Goal: Task Accomplishment & Management: Use online tool/utility

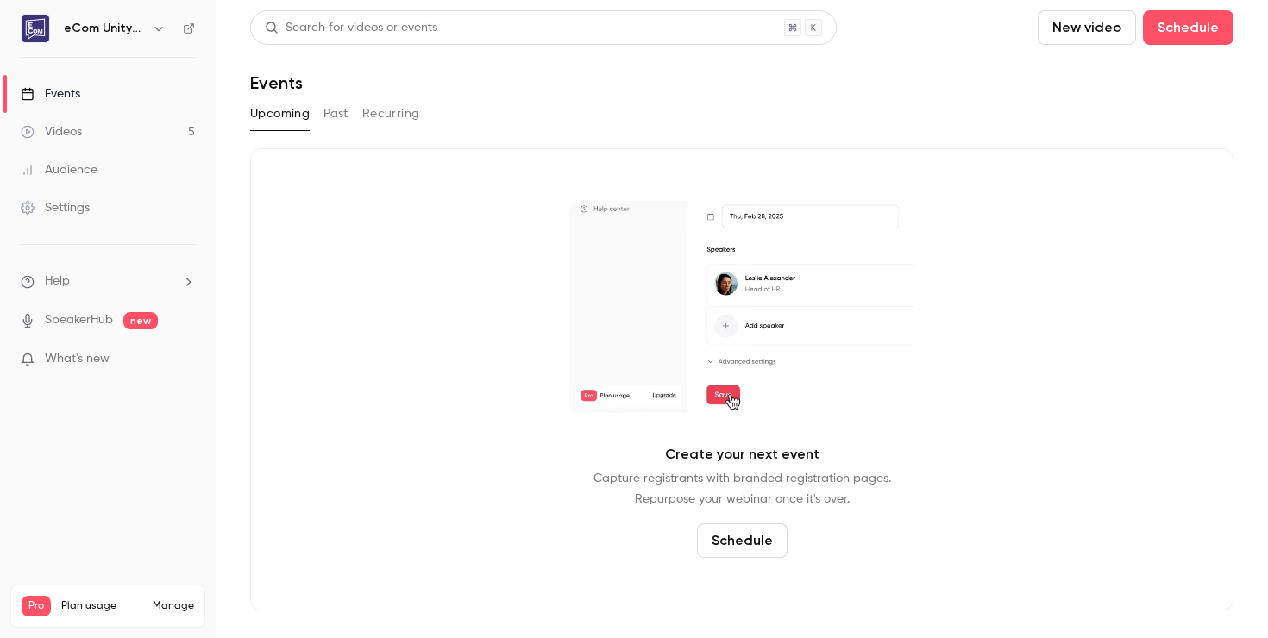
click at [67, 169] on div "Audience" at bounding box center [59, 169] width 77 height 17
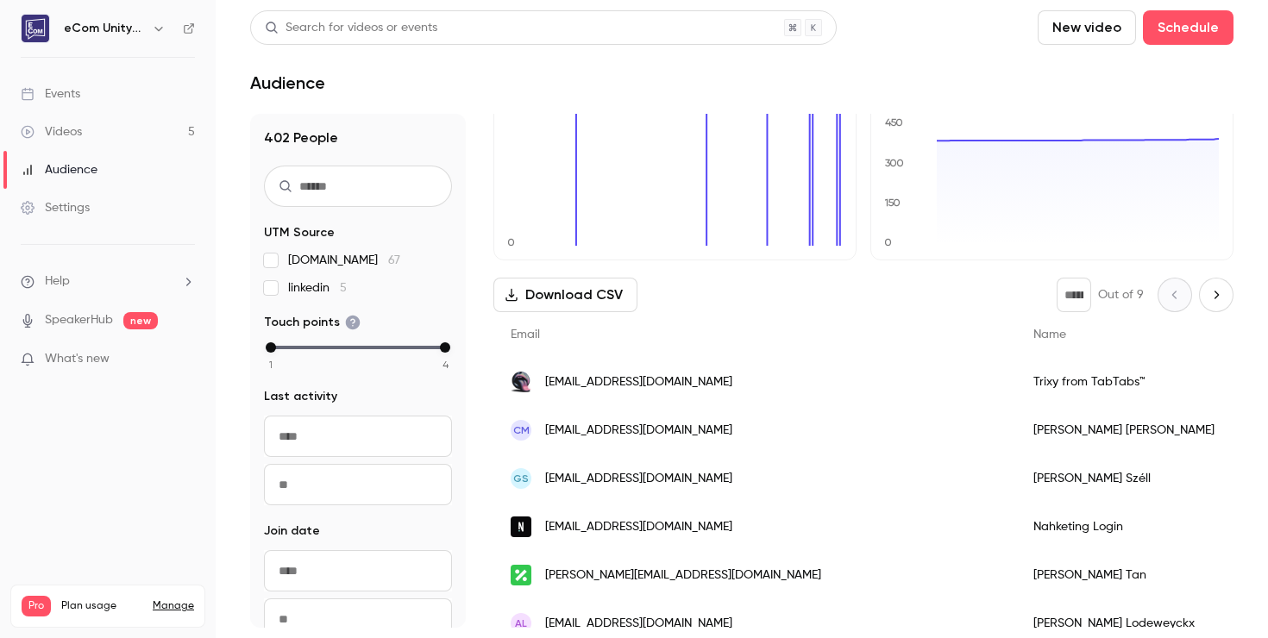
scroll to position [79, 0]
click at [361, 183] on input "text" at bounding box center [358, 186] width 188 height 41
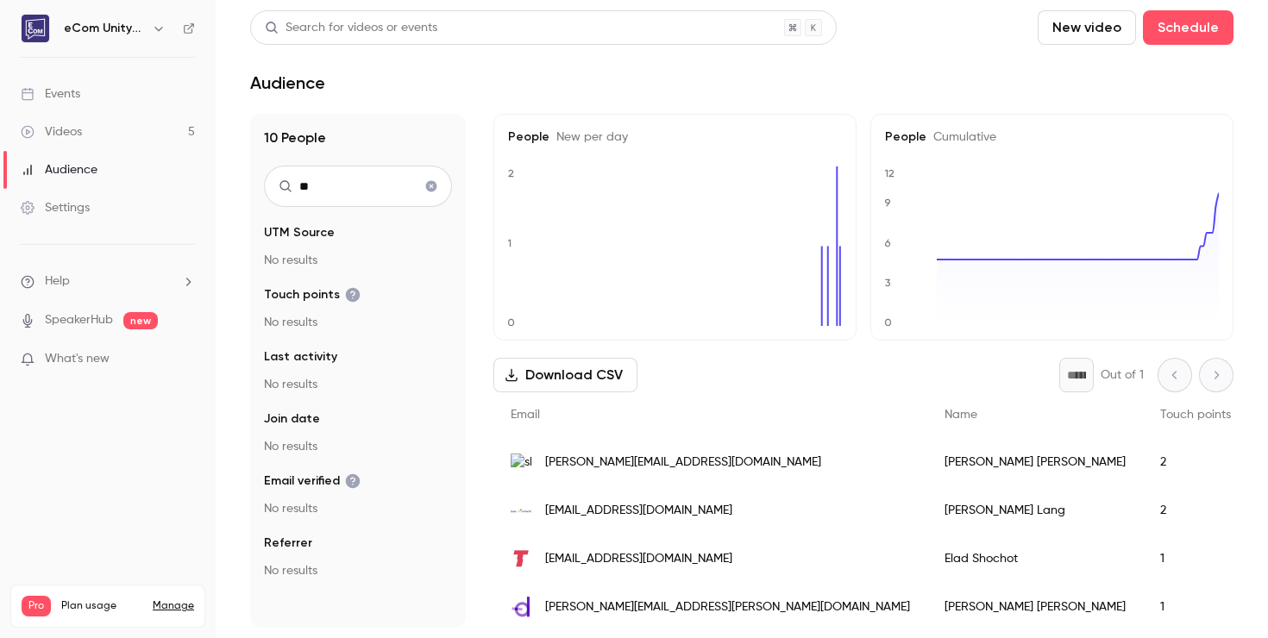
type input "*"
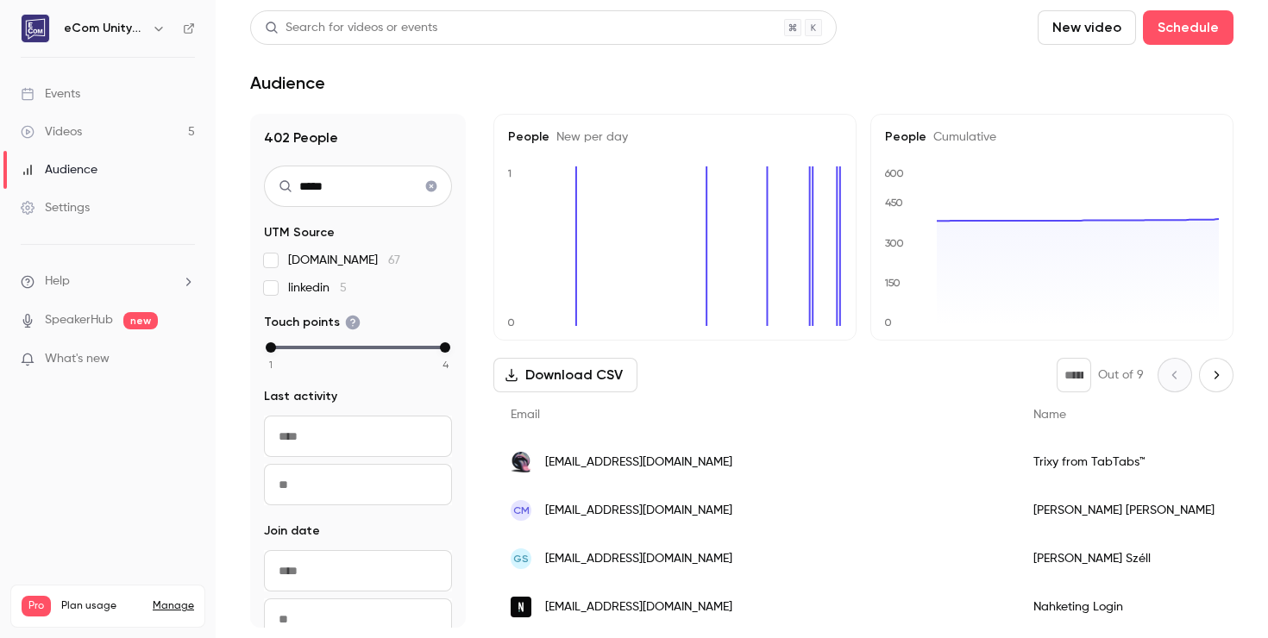
type input "******"
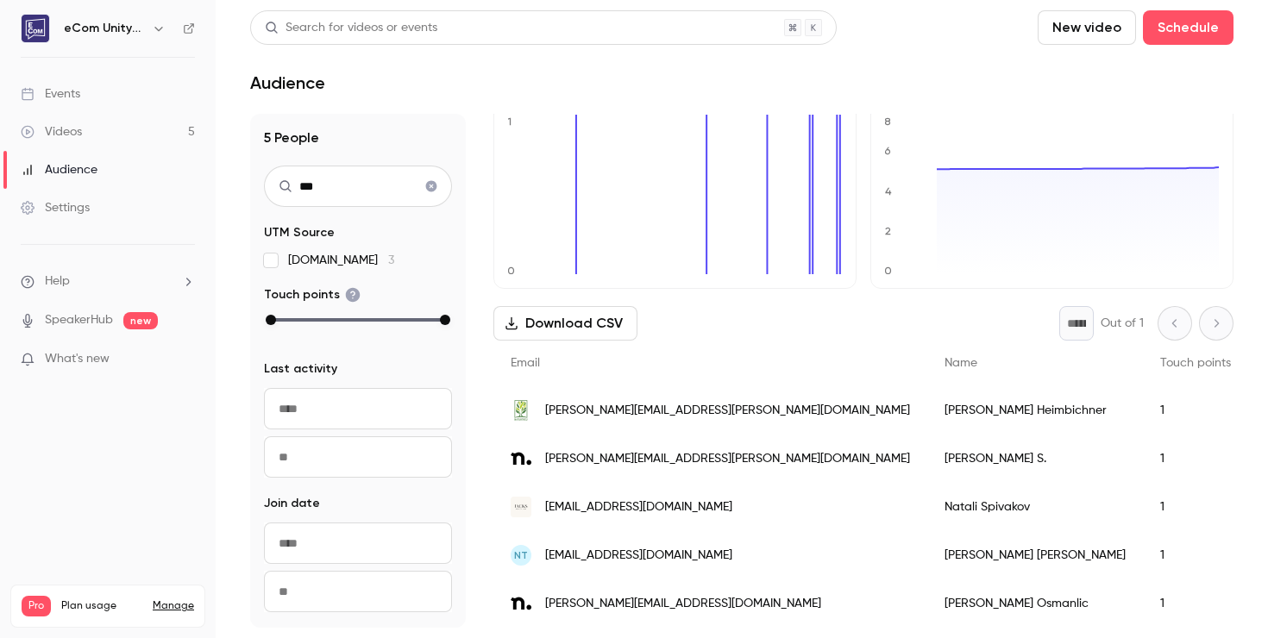
scroll to position [52, 0]
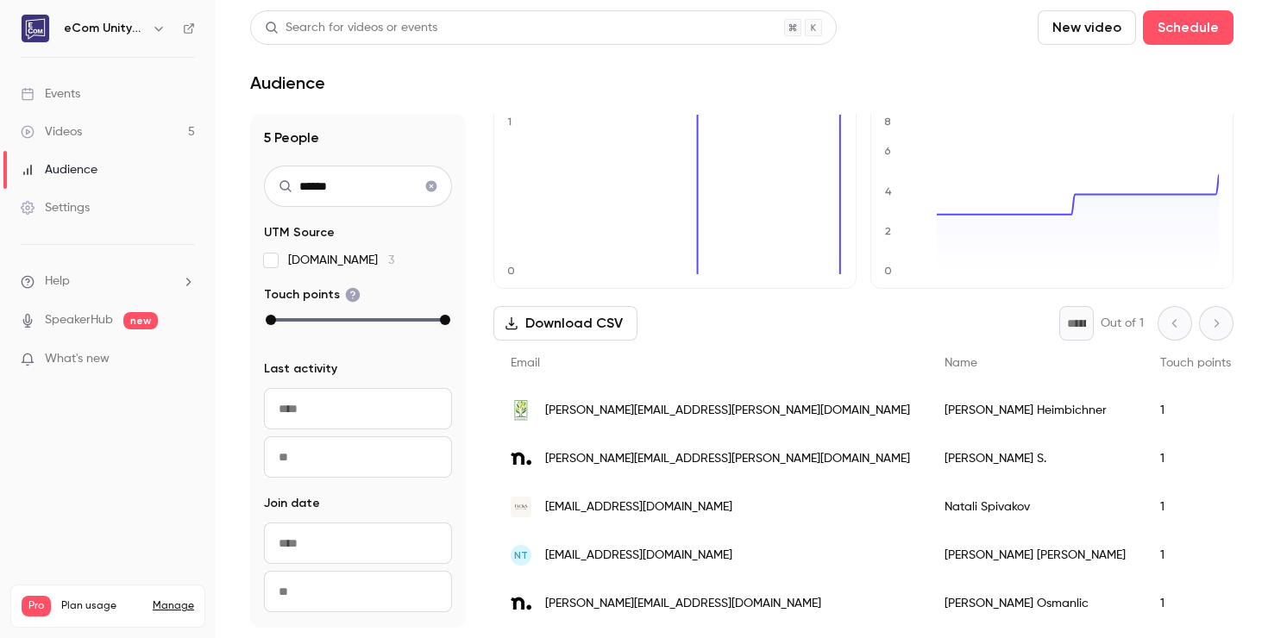
type input "*******"
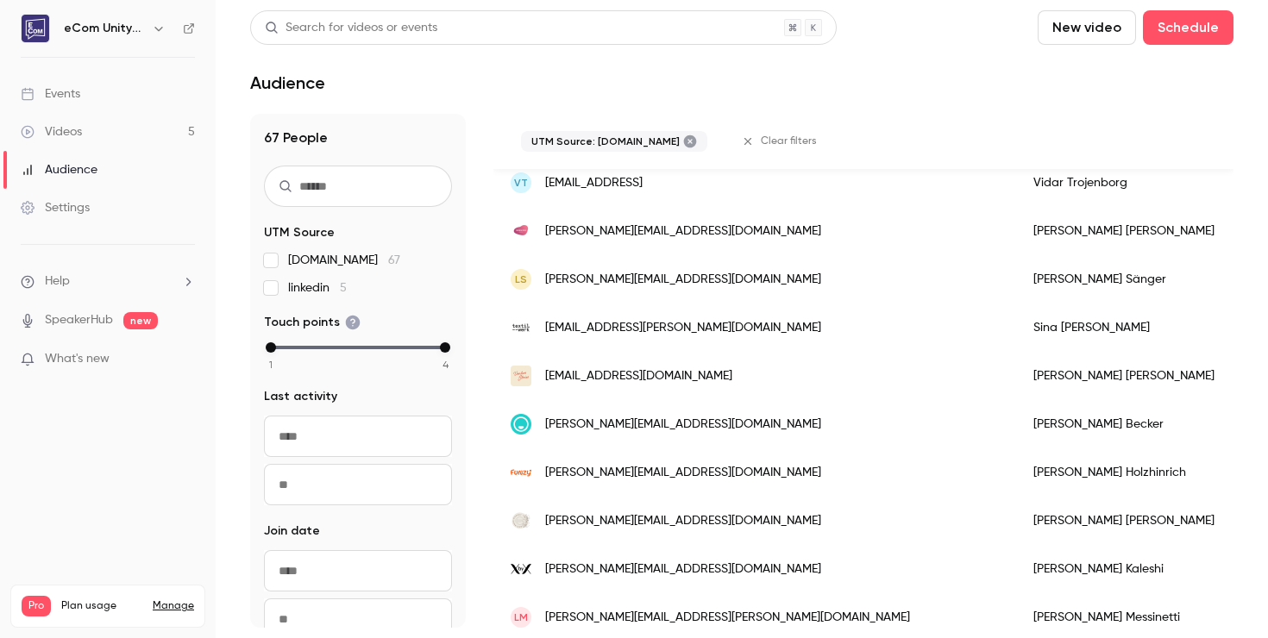
scroll to position [0, 0]
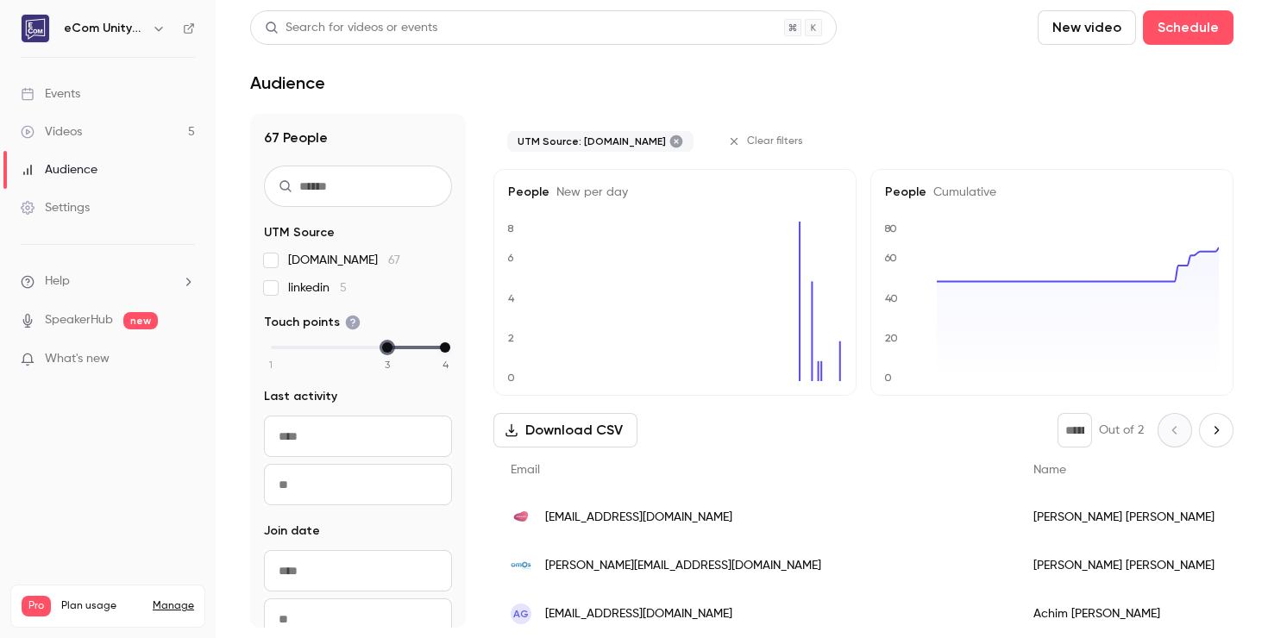
drag, startPoint x: 272, startPoint y: 344, endPoint x: 362, endPoint y: 344, distance: 90.5
click at [362, 344] on div "1 2 3 4" at bounding box center [358, 347] width 174 height 12
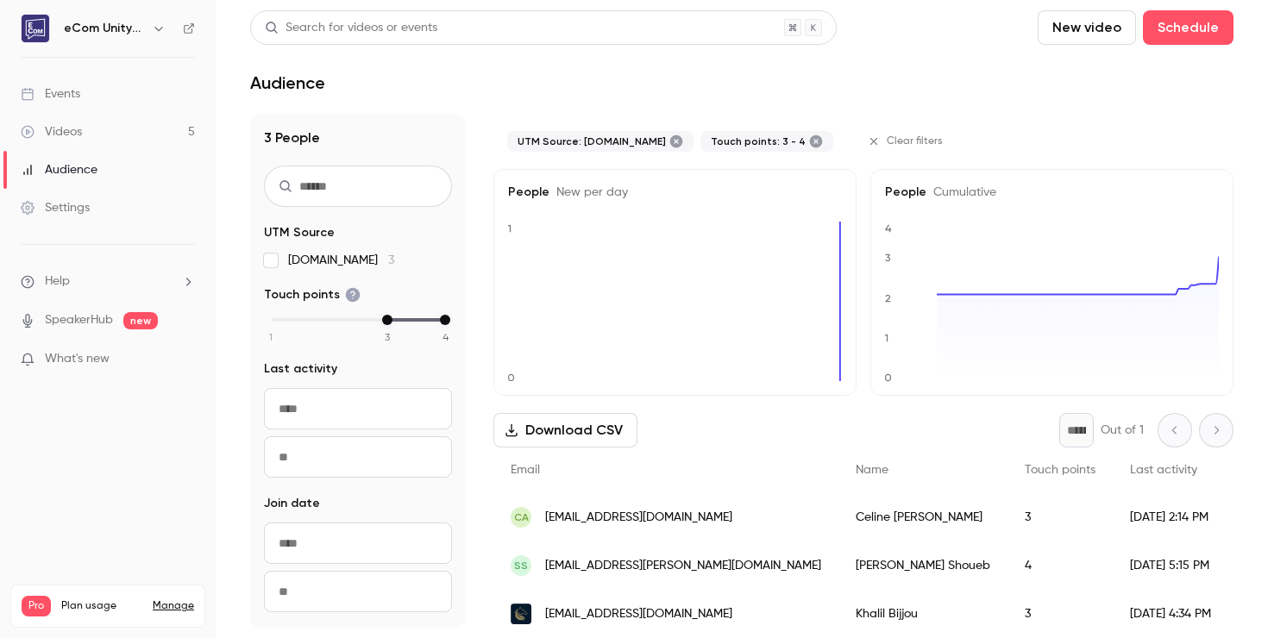
scroll to position [10, 0]
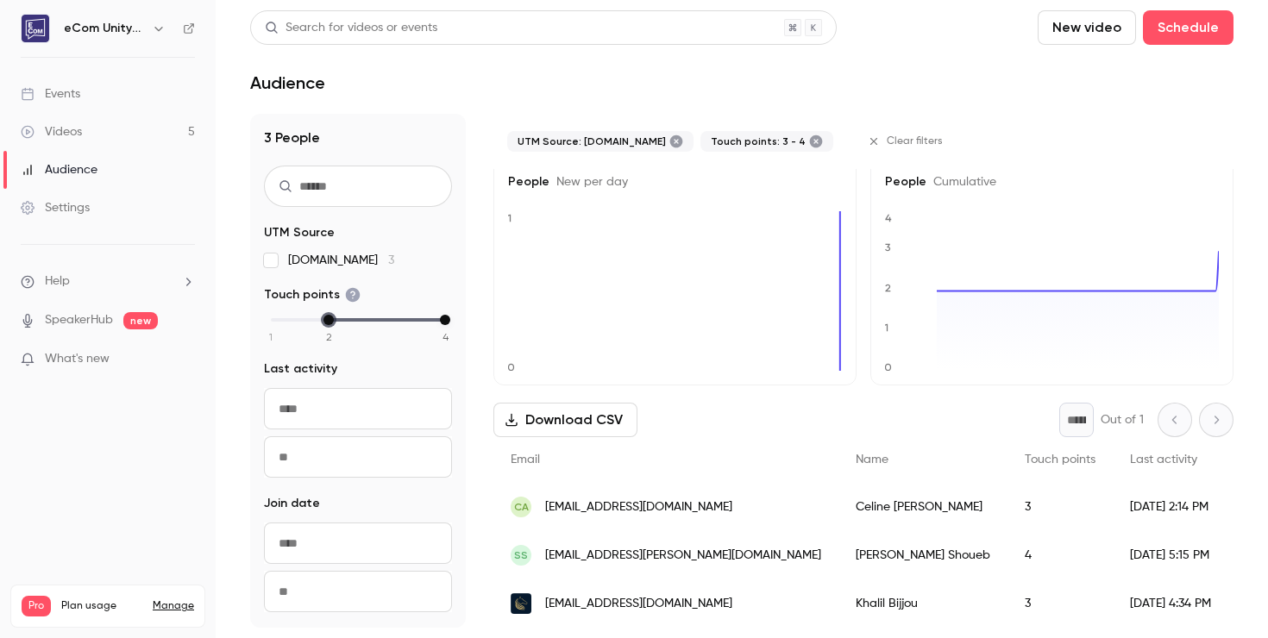
drag, startPoint x: 388, startPoint y: 319, endPoint x: 344, endPoint y: 319, distance: 44.0
click at [344, 319] on div "1 2 3 4" at bounding box center [358, 320] width 174 height 12
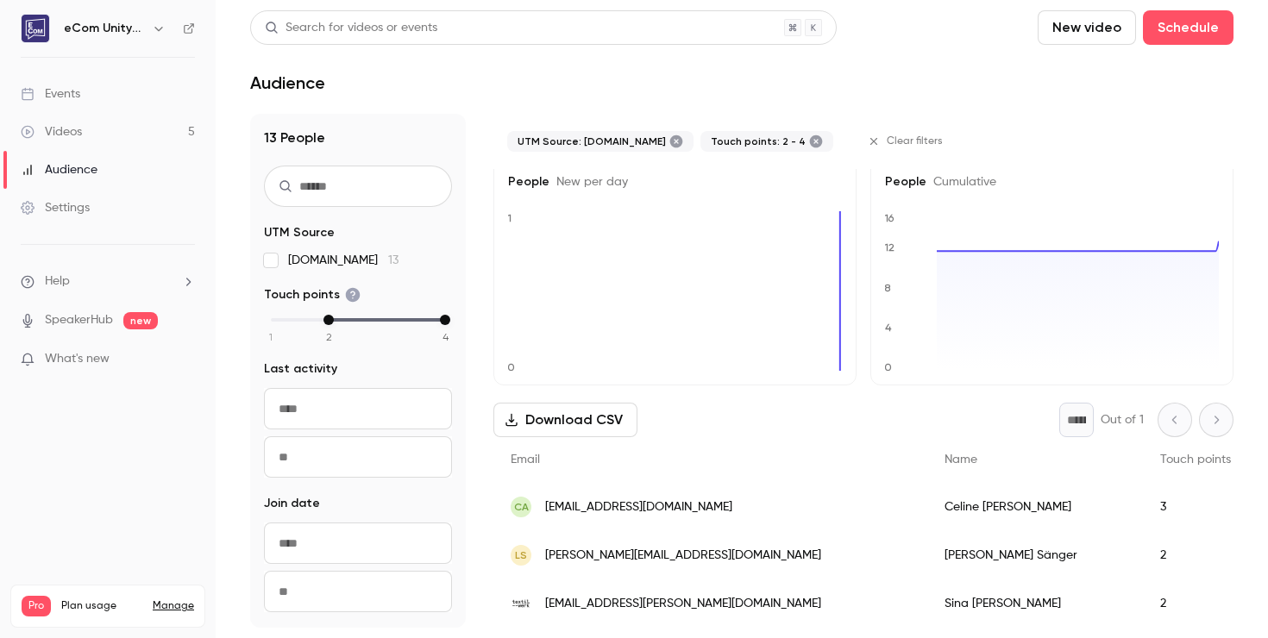
drag, startPoint x: 438, startPoint y: 323, endPoint x: 388, endPoint y: 323, distance: 50.0
click at [388, 323] on div "1 2 3 4" at bounding box center [358, 320] width 174 height 12
drag, startPoint x: 437, startPoint y: 320, endPoint x: 371, endPoint y: 325, distance: 66.6
click at [372, 325] on div "1 2 3 4" at bounding box center [358, 320] width 174 height 12
drag, startPoint x: 445, startPoint y: 319, endPoint x: 386, endPoint y: 320, distance: 58.6
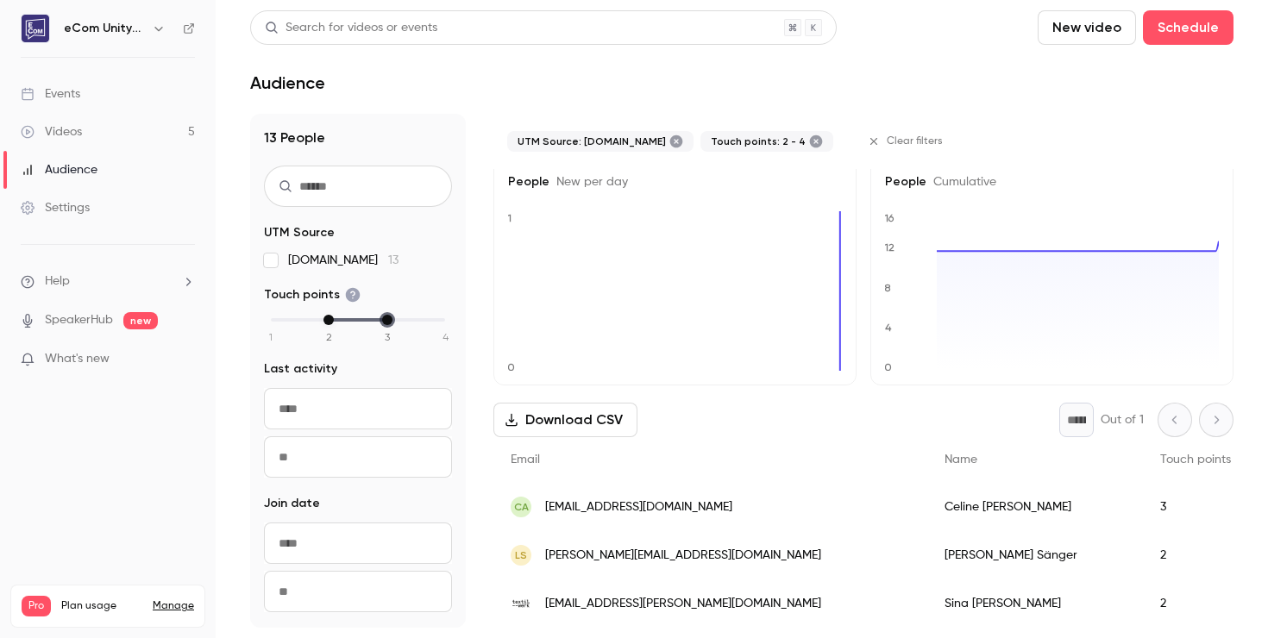
click at [387, 320] on div "max" at bounding box center [387, 320] width 10 height 10
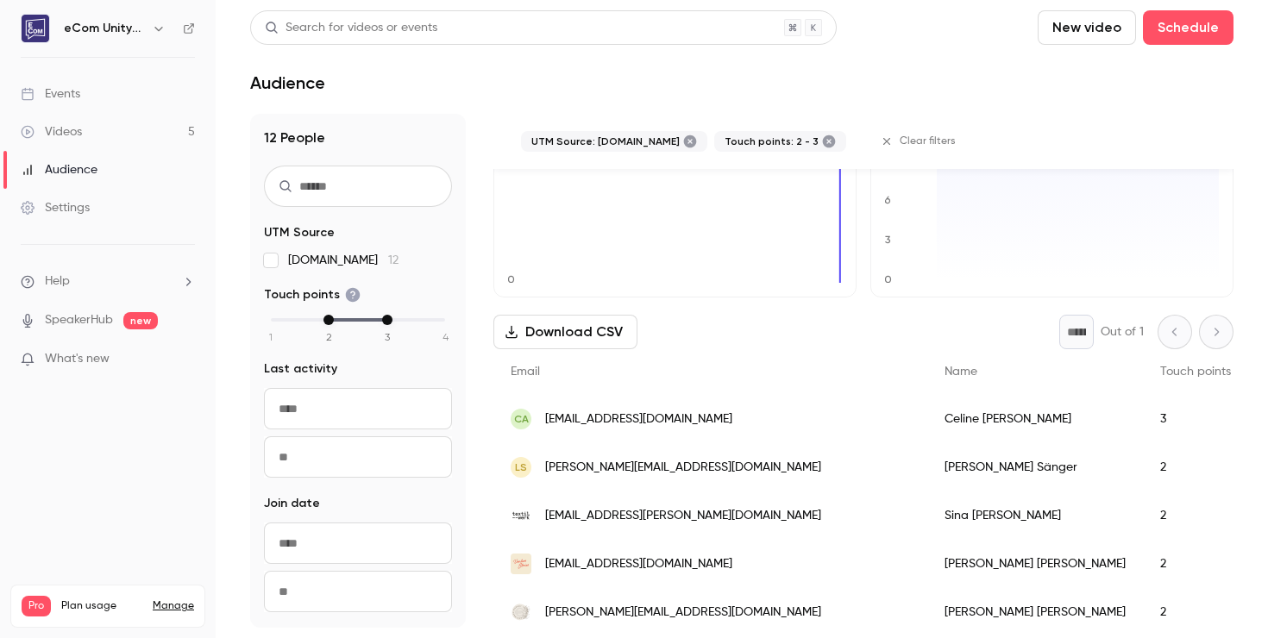
scroll to position [0, 0]
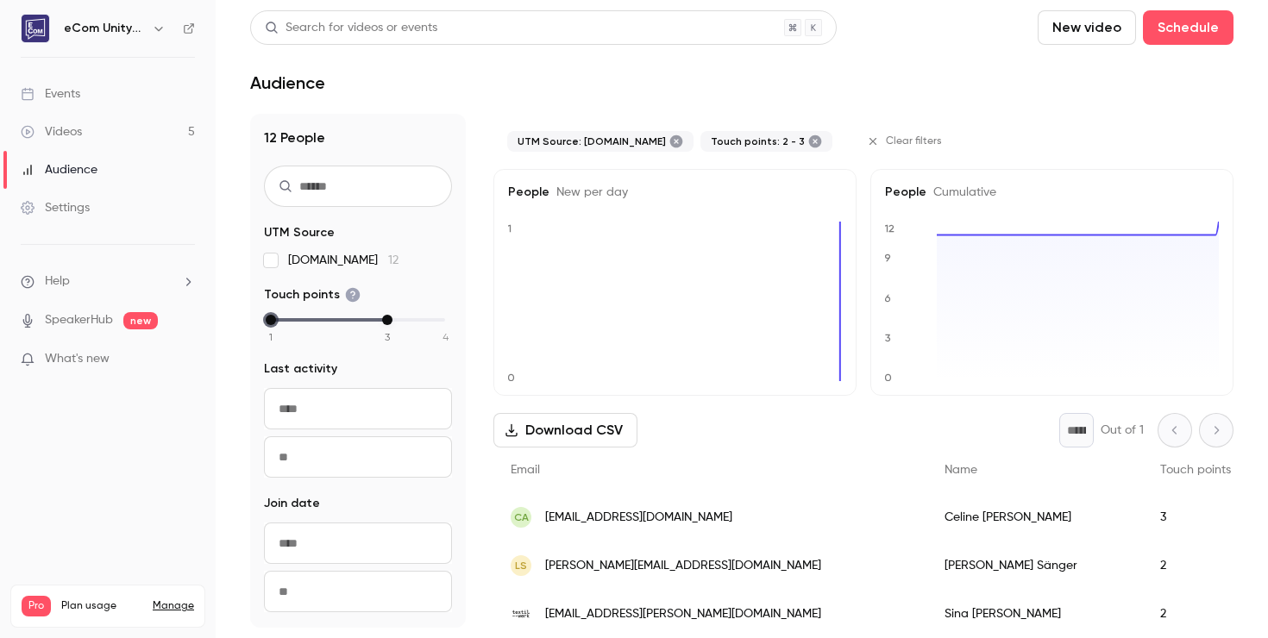
drag, startPoint x: 331, startPoint y: 320, endPoint x: 247, endPoint y: 319, distance: 84.5
click at [247, 319] on main "Search for videos or events New video Schedule Audience 12 People UTM Source [D…" at bounding box center [742, 319] width 1052 height 638
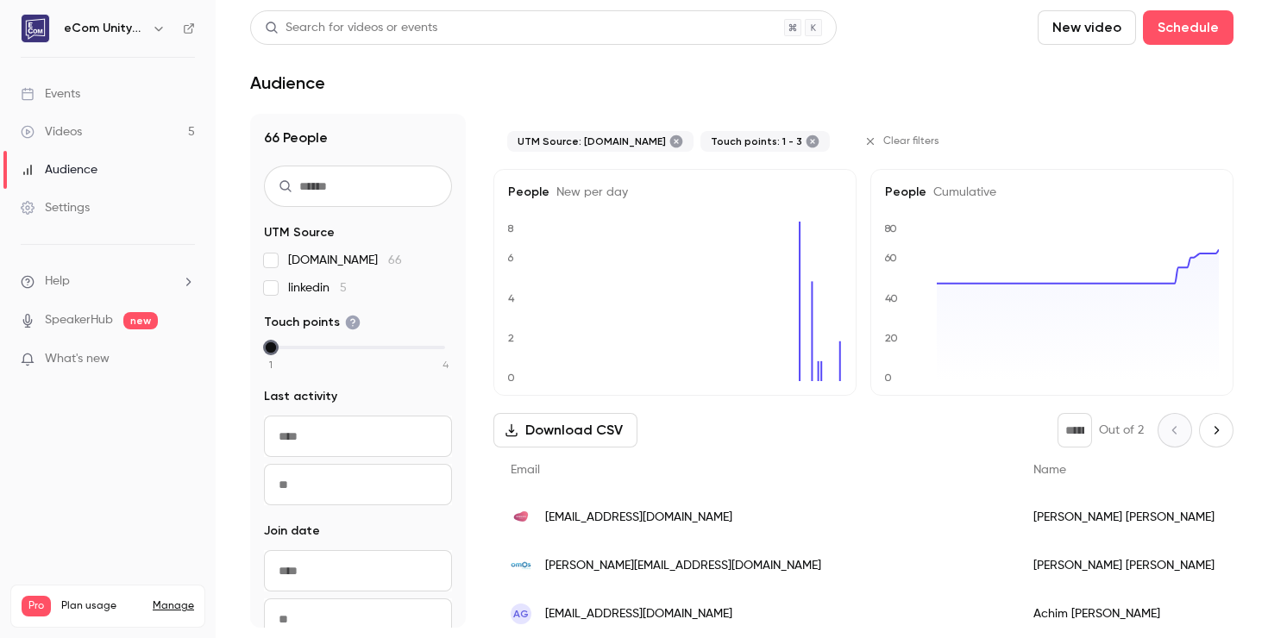
drag, startPoint x: 385, startPoint y: 343, endPoint x: 260, endPoint y: 358, distance: 125.9
click at [260, 358] on div "66 People UTM Source [DOMAIN_NAME] 66 linkedin 5 Touch points 1 2 3 4 Last acti…" at bounding box center [358, 371] width 216 height 514
drag, startPoint x: 267, startPoint y: 350, endPoint x: 316, endPoint y: 346, distance: 49.3
click at [316, 346] on div "1 2 3 4" at bounding box center [358, 347] width 174 height 12
drag, startPoint x: 268, startPoint y: 347, endPoint x: 331, endPoint y: 347, distance: 63.0
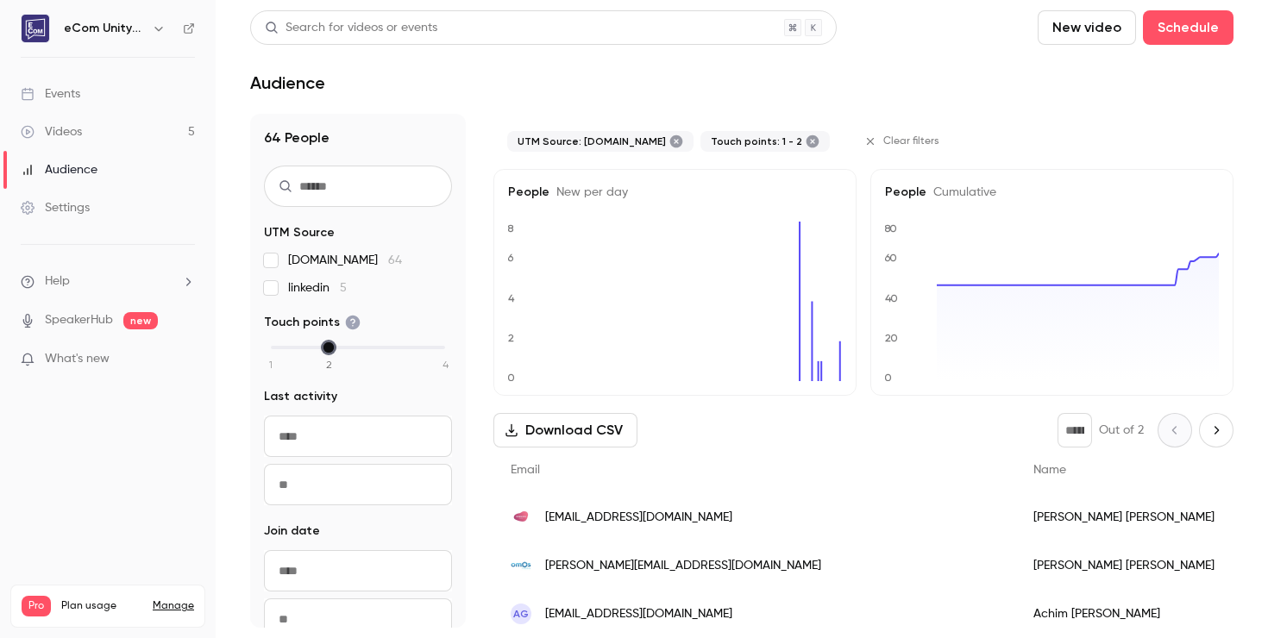
click at [331, 347] on div "1 2 3 4" at bounding box center [358, 347] width 174 height 12
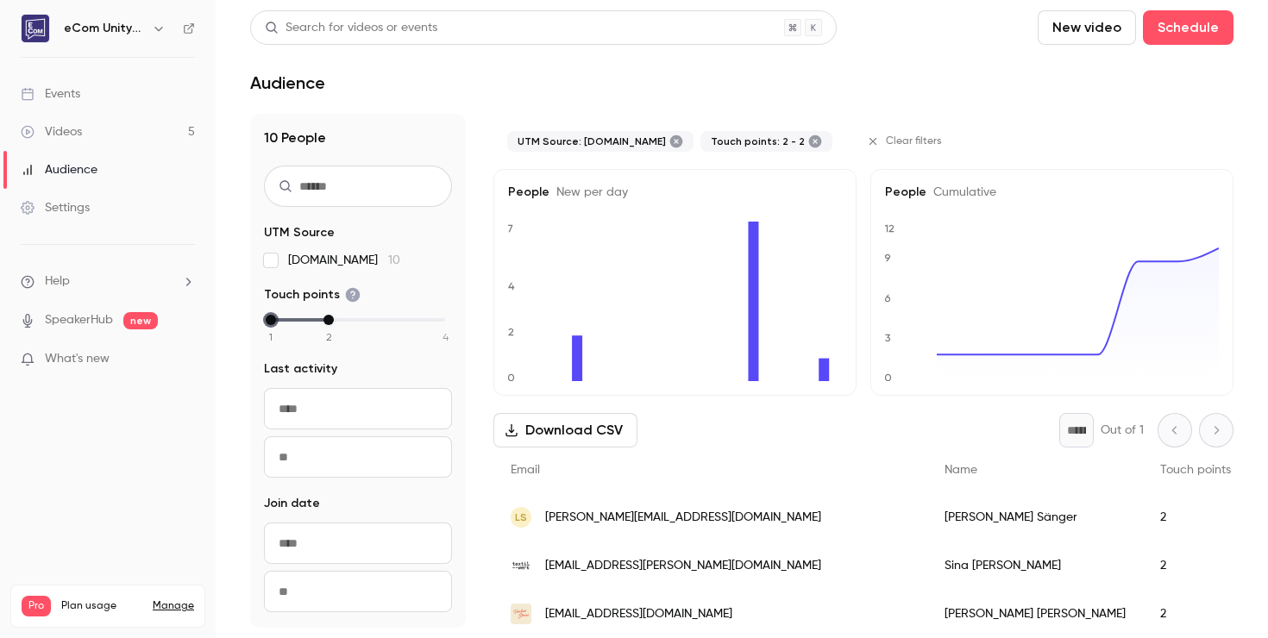
drag, startPoint x: 331, startPoint y: 317, endPoint x: 229, endPoint y: 318, distance: 101.8
click at [229, 318] on main "Search for videos or events New video Schedule Audience 10 People UTM Source [D…" at bounding box center [742, 319] width 1052 height 638
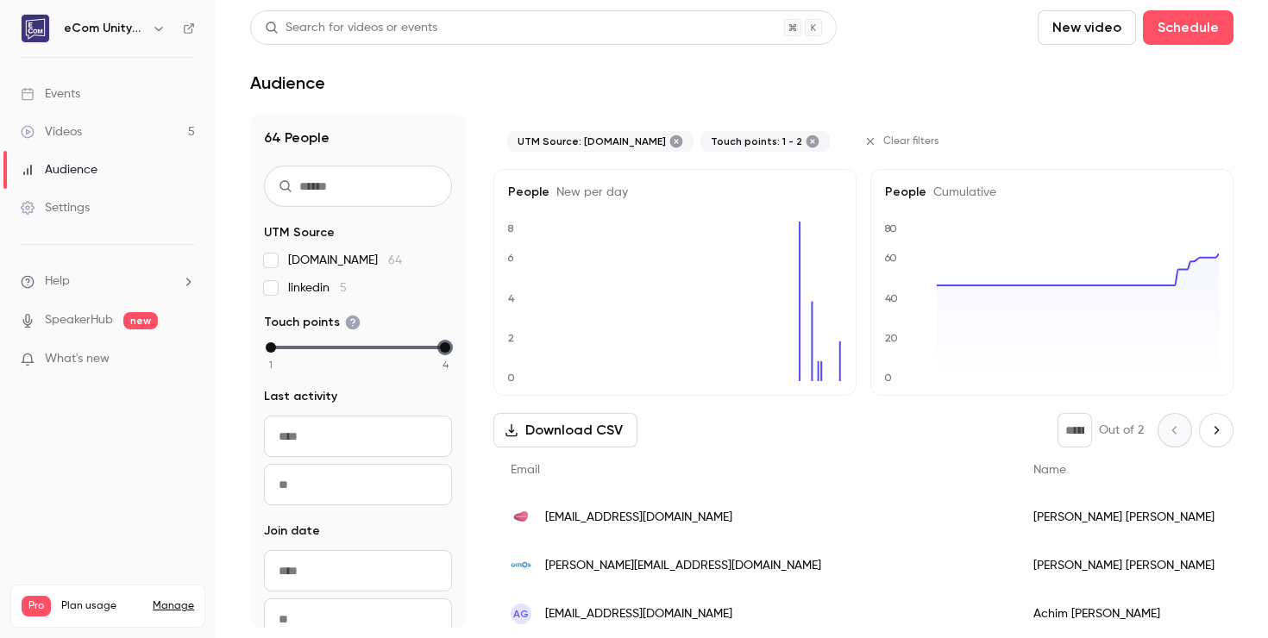
drag, startPoint x: 329, startPoint y: 346, endPoint x: 475, endPoint y: 346, distance: 146.6
click at [475, 346] on div "64 People UTM Source [DOMAIN_NAME] 64 linkedin 5 Touch points 1 2 3 4 Last acti…" at bounding box center [741, 371] width 983 height 514
